Goal: Transaction & Acquisition: Purchase product/service

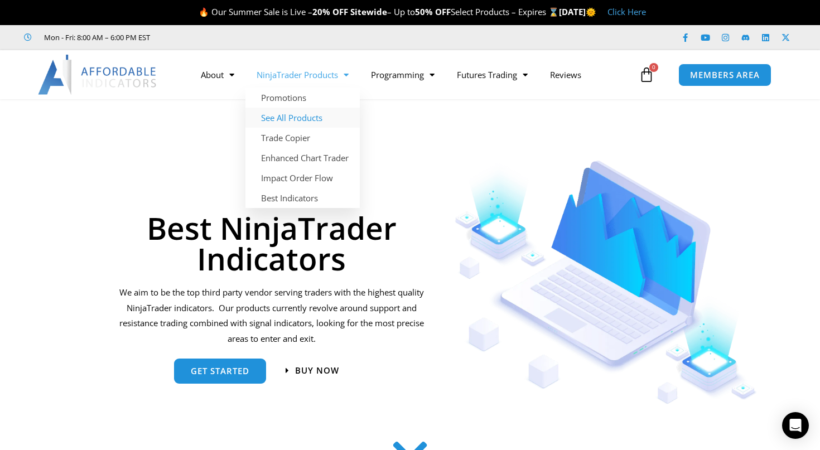
click at [300, 116] on link "See All Products" at bounding box center [303, 118] width 114 height 20
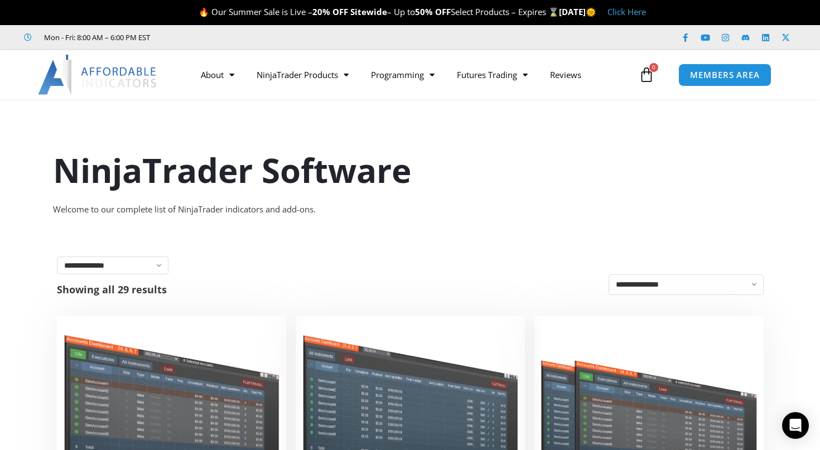
click at [127, 74] on img at bounding box center [98, 75] width 120 height 40
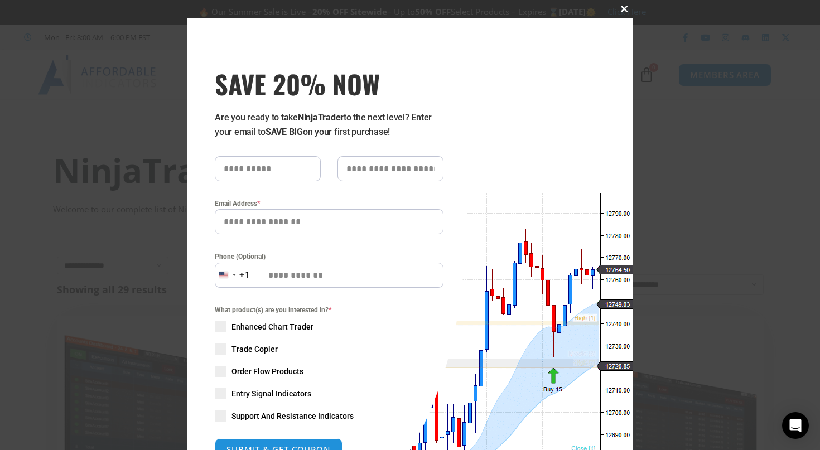
click at [622, 7] on span at bounding box center [625, 9] width 18 height 7
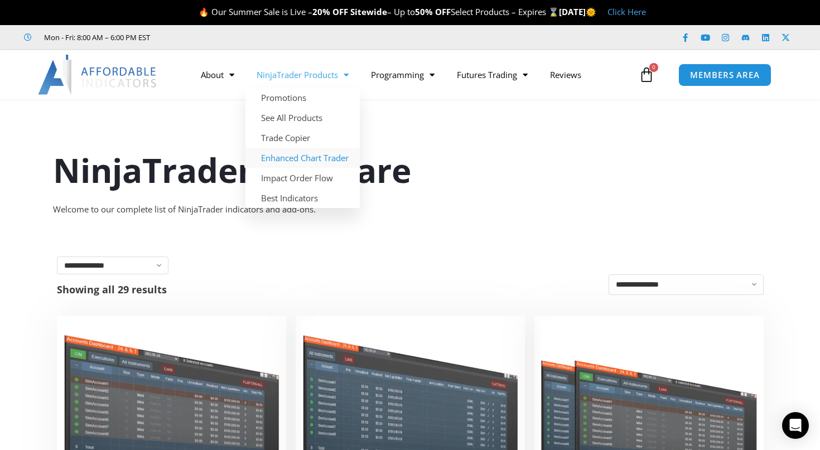
click at [318, 161] on link "Enhanced Chart Trader" at bounding box center [303, 158] width 114 height 20
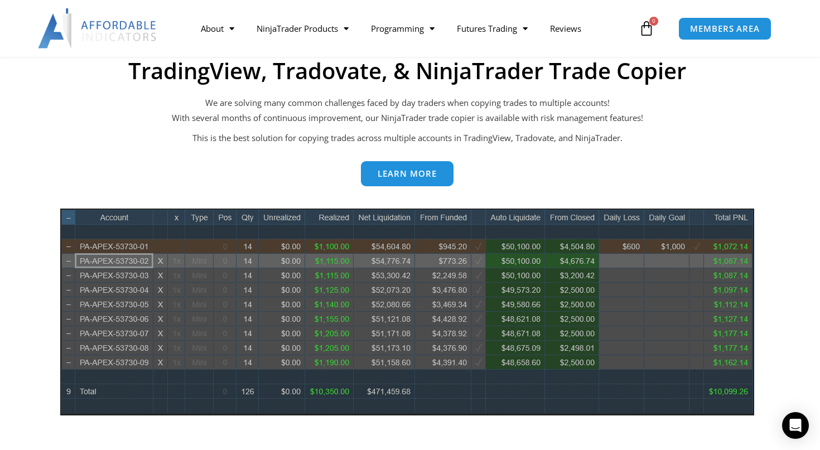
scroll to position [124, 0]
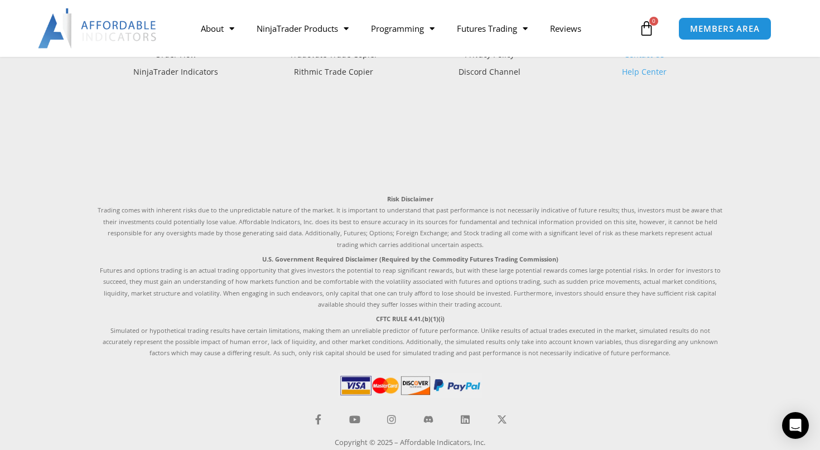
scroll to position [2534, 0]
